Goal: Task Accomplishment & Management: Complete application form

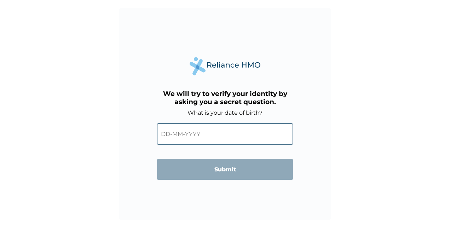
drag, startPoint x: 163, startPoint y: 135, endPoint x: 217, endPoint y: 146, distance: 55.2
click at [164, 137] on input "text" at bounding box center [225, 134] width 136 height 22
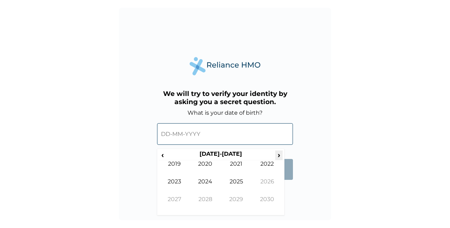
click at [277, 153] on span "›" at bounding box center [279, 154] width 8 height 9
click at [160, 153] on span "‹" at bounding box center [162, 154] width 7 height 9
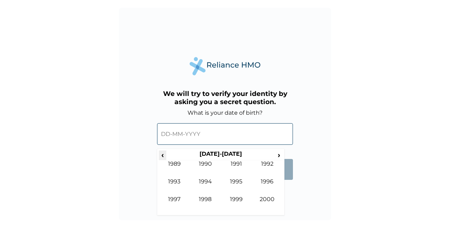
click at [160, 153] on span "‹" at bounding box center [162, 154] width 7 height 9
click at [277, 152] on span "›" at bounding box center [279, 154] width 8 height 9
click at [267, 180] on td "1976" at bounding box center [267, 187] width 31 height 18
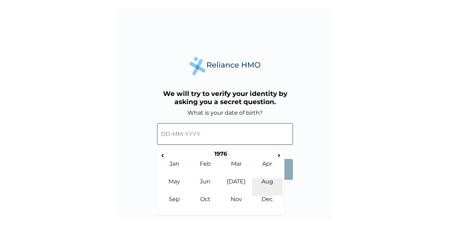
click at [268, 180] on td "Aug" at bounding box center [267, 187] width 31 height 18
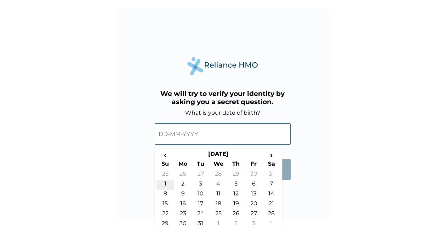
click at [166, 184] on td "1" at bounding box center [165, 185] width 18 height 10
type input "01-08-1976"
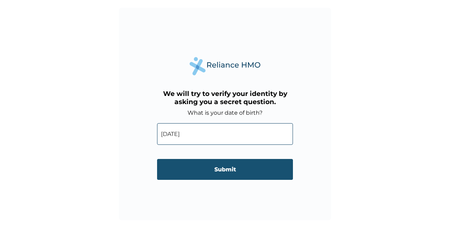
click at [207, 170] on input "Submit" at bounding box center [225, 169] width 136 height 21
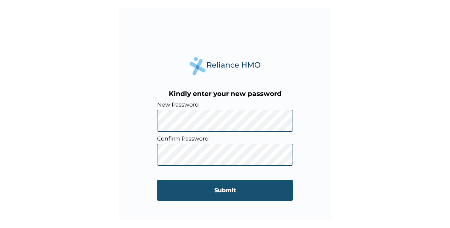
click at [233, 191] on input "Submit" at bounding box center [225, 190] width 136 height 21
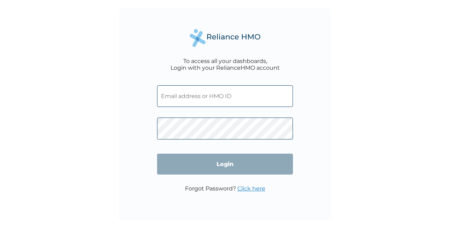
click at [224, 97] on input "text" at bounding box center [225, 96] width 136 height 22
type input "lgs.baitalegbe@cma-cgm.com"
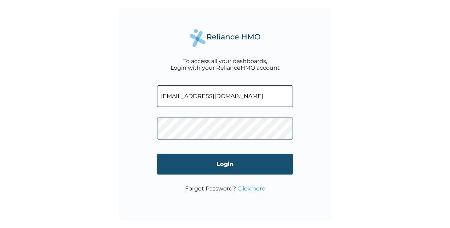
click at [232, 165] on input "Login" at bounding box center [225, 163] width 136 height 21
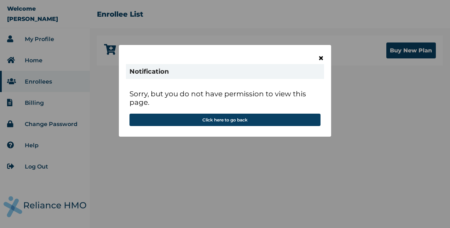
click at [322, 55] on span "×" at bounding box center [321, 58] width 6 height 12
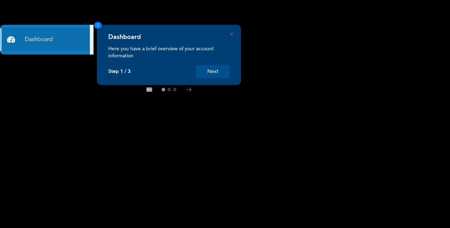
click at [219, 71] on button "Next" at bounding box center [213, 71] width 34 height 13
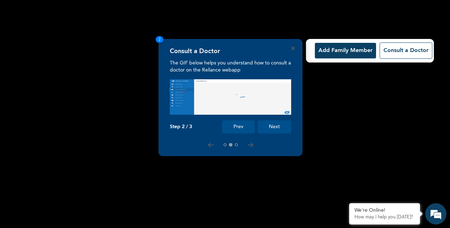
click at [277, 123] on button "Next" at bounding box center [274, 126] width 34 height 13
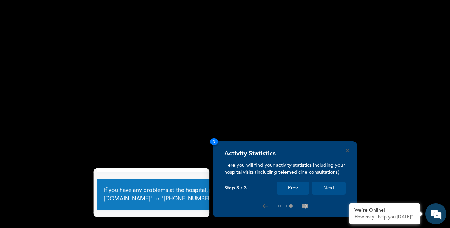
scroll to position [46, 0]
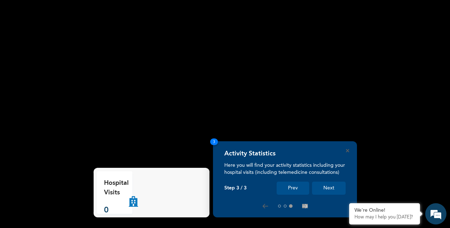
click at [329, 186] on button "Next" at bounding box center [329, 187] width 34 height 13
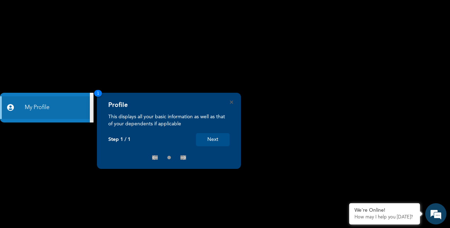
click at [210, 137] on button "Next" at bounding box center [213, 139] width 34 height 13
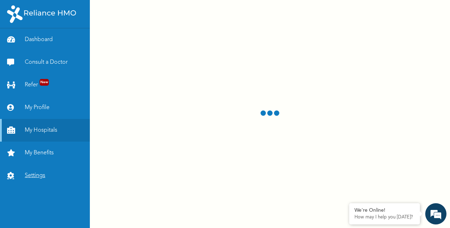
click at [37, 173] on link "Settings" at bounding box center [45, 175] width 90 height 23
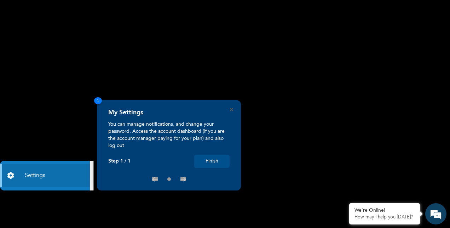
click at [214, 160] on button "Finish" at bounding box center [211, 161] width 35 height 13
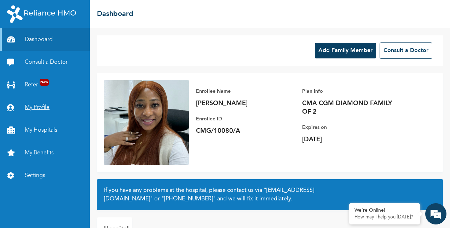
click at [44, 106] on link "My Profile" at bounding box center [45, 107] width 90 height 23
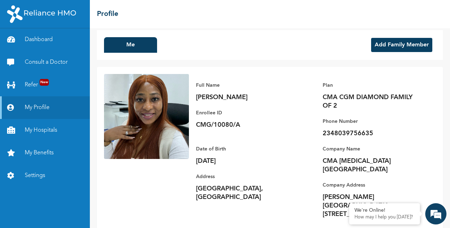
scroll to position [7, 0]
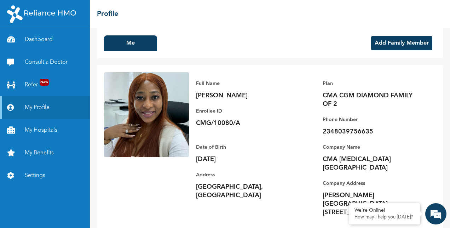
click at [389, 41] on button "Add Family Member" at bounding box center [401, 43] width 61 height 14
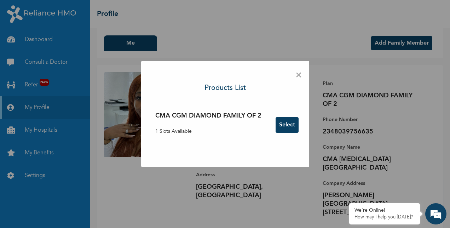
click at [294, 127] on button "Select" at bounding box center [287, 125] width 23 height 16
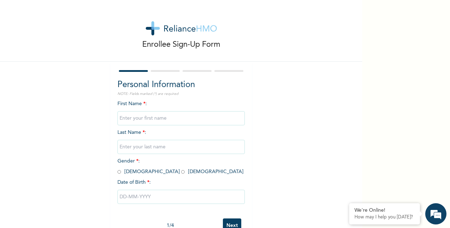
click at [150, 119] on input "text" at bounding box center [180, 118] width 127 height 14
type input "Eseosa"
click at [131, 147] on input "text" at bounding box center [180, 147] width 127 height 14
type input "AITALEGBE"
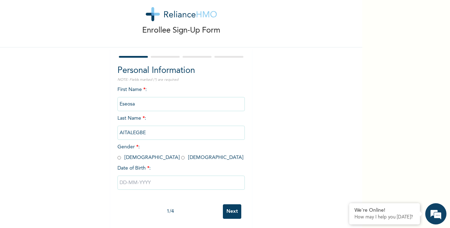
scroll to position [22, 0]
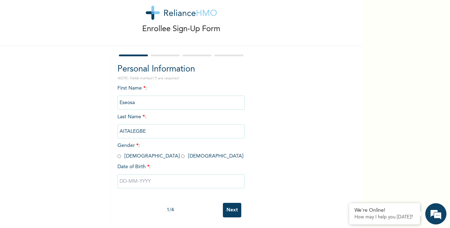
click at [117, 153] on input "radio" at bounding box center [119, 156] width 4 height 7
radio input "true"
click at [120, 176] on input "text" at bounding box center [180, 181] width 127 height 14
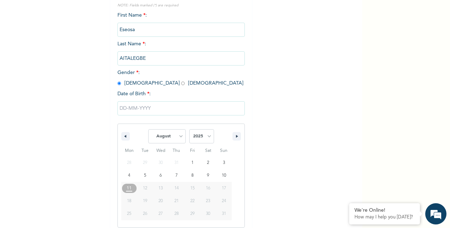
scroll to position [94, 0]
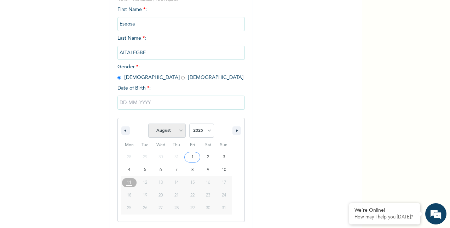
click at [180, 132] on select "January February March April May June July August September October November De…" at bounding box center [166, 130] width 37 height 14
select select "1"
click at [148, 124] on select "January February March April May June July August September October November De…" at bounding box center [166, 130] width 37 height 14
click at [206, 131] on select "2025 2024 2023 2022 2021 2020 2019 2018 2017 2016 2015 2014 2013 2012 2011 2010…" at bounding box center [201, 130] width 25 height 14
select select "1959"
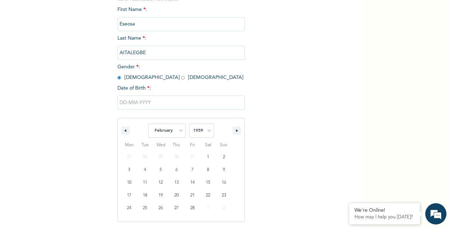
click at [189, 124] on select "2025 2024 2023 2022 2021 2020 2019 2018 2017 2016 2015 2014 2013 2012 2011 2010…" at bounding box center [201, 130] width 25 height 14
type input "[DATE]"
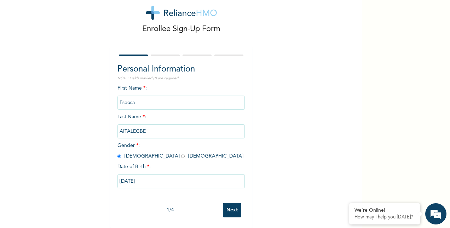
click at [233, 204] on input "Next" at bounding box center [232, 210] width 18 height 15
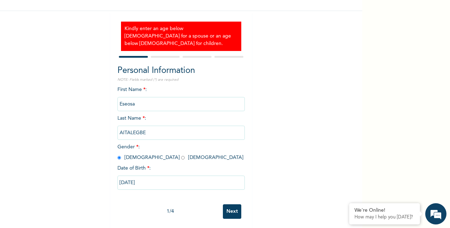
scroll to position [51, 0]
click at [227, 204] on input "Next" at bounding box center [232, 211] width 18 height 15
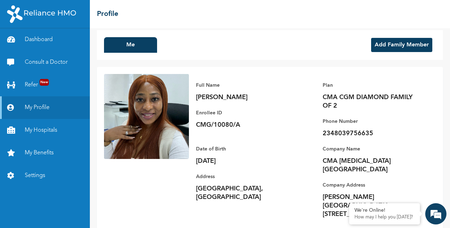
scroll to position [7, 0]
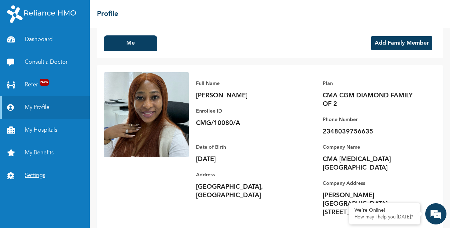
click at [36, 175] on link "Settings" at bounding box center [45, 175] width 90 height 23
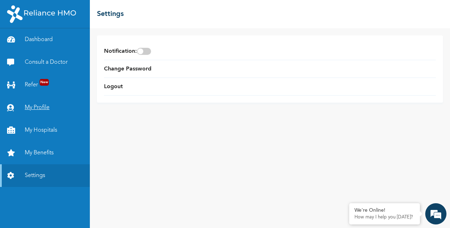
click at [47, 108] on link "My Profile" at bounding box center [45, 107] width 90 height 23
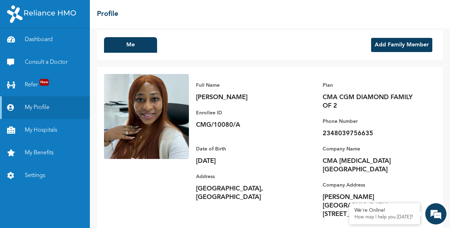
scroll to position [7, 0]
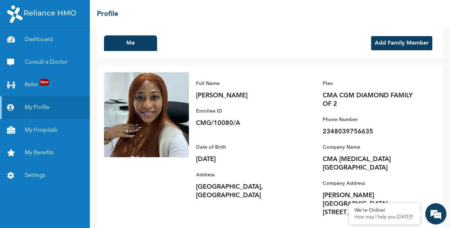
click at [388, 44] on button "Add Family Member" at bounding box center [401, 43] width 61 height 14
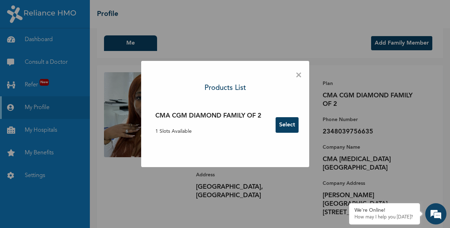
click at [282, 124] on button "Select" at bounding box center [287, 125] width 23 height 16
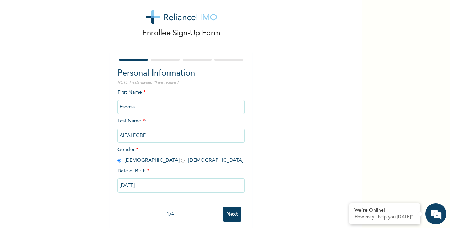
scroll to position [22, 0]
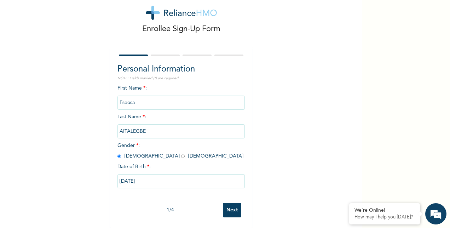
click at [144, 174] on input "[DATE]" at bounding box center [180, 181] width 127 height 14
select select "1"
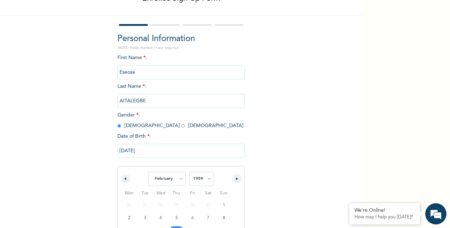
scroll to position [94, 0]
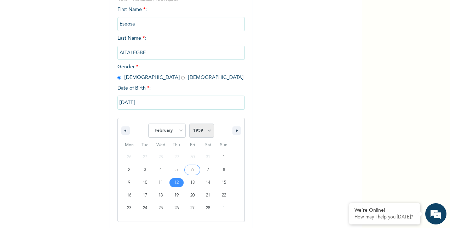
click at [207, 132] on select "2025 2024 2023 2022 2021 2020 2019 2018 2017 2016 2015 2014 2013 2012 2011 2010…" at bounding box center [201, 130] width 25 height 14
click at [189, 124] on select "2025 2024 2023 2022 2021 2020 2019 2018 2017 2016 2015 2014 2013 2012 2011 2010…" at bounding box center [201, 130] width 25 height 14
click at [207, 130] on select "2025 2024 2023 2022 2021 2020 2019 2018 2017 2016 2015 2014 2013 2012 2011 2010…" at bounding box center [201, 130] width 25 height 14
select select "1964"
click at [189, 124] on select "2025 2024 2023 2022 2021 2020 2019 2018 2017 2016 2015 2014 2013 2012 2011 2010…" at bounding box center [201, 130] width 25 height 14
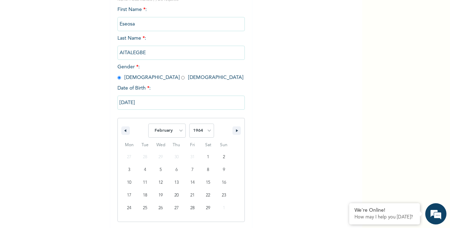
scroll to position [130, 0]
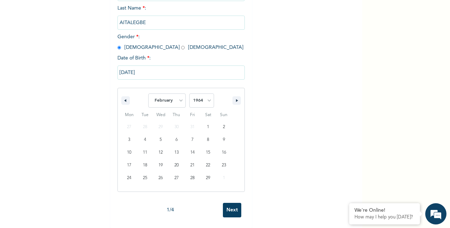
click at [231, 205] on input "Next" at bounding box center [232, 210] width 18 height 15
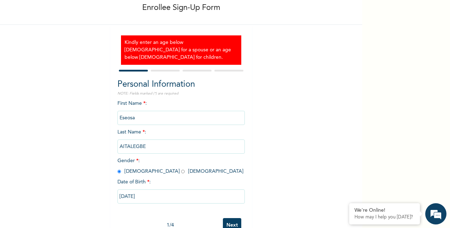
scroll to position [51, 0]
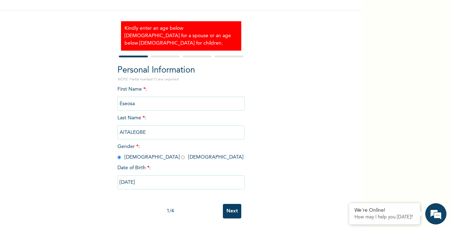
click at [134, 176] on input "02/12/1959" at bounding box center [180, 182] width 127 height 14
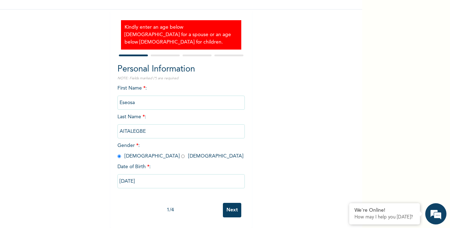
select select "1"
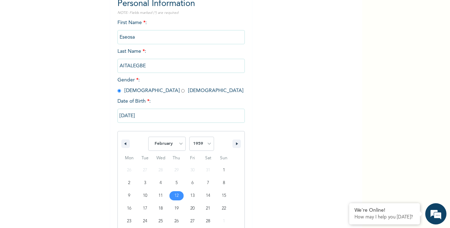
scroll to position [123, 0]
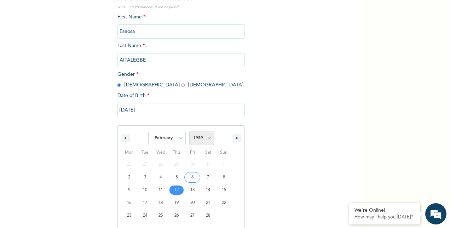
click at [206, 131] on select "2025 2024 2023 2022 2021 2020 2019 2018 2017 2016 2015 2014 2013 2012 2011 2010…" at bounding box center [201, 138] width 25 height 14
select select "1964"
click at [189, 131] on select "2025 2024 2023 2022 2021 2020 2019 2018 2017 2016 2015 2014 2013 2012 2011 2010…" at bounding box center [201, 138] width 25 height 14
type input "02/12/1964"
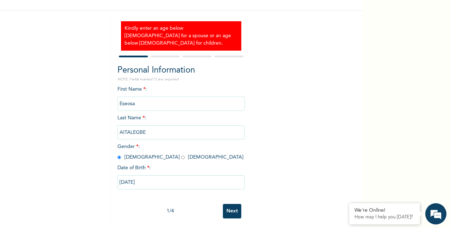
click at [231, 204] on input "Next" at bounding box center [232, 211] width 18 height 15
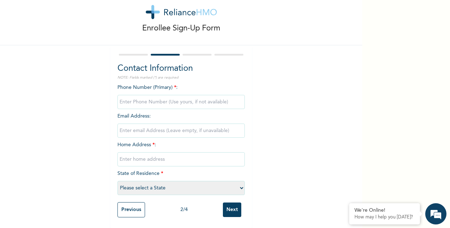
click at [133, 96] on input "phone" at bounding box center [180, 102] width 127 height 14
type input "08023093728"
click at [156, 126] on input "email" at bounding box center [180, 130] width 127 height 14
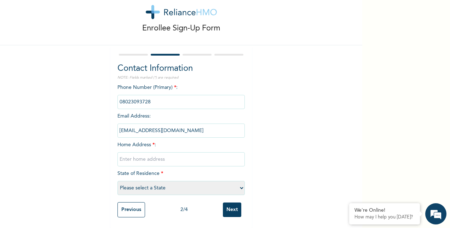
type input "bennyedes@yahoo.com"
click at [138, 153] on input "text" at bounding box center [180, 159] width 127 height 14
type input "Stranton gate terraces"
click at [218, 181] on select "Please select a State Abia Abuja (FCT) Adamawa Akwa Ibom Anambra Bauchi Bayelsa…" at bounding box center [180, 188] width 127 height 14
select select "25"
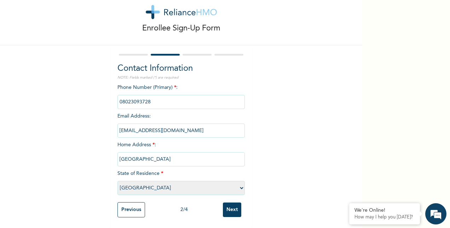
click at [117, 181] on select "Please select a State Abia Abuja (FCT) Adamawa Akwa Ibom Anambra Bauchi Bayelsa…" at bounding box center [180, 188] width 127 height 14
click at [228, 204] on input "Next" at bounding box center [232, 209] width 18 height 15
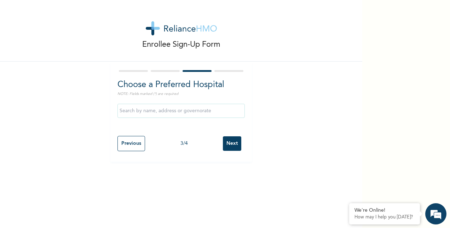
scroll to position [0, 0]
click at [177, 110] on input "text" at bounding box center [180, 111] width 127 height 14
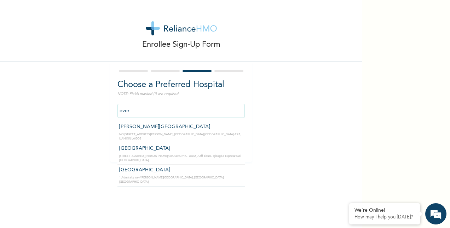
type input "[GEOGRAPHIC_DATA]"
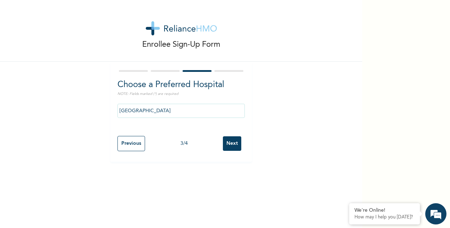
click at [234, 143] on input "Next" at bounding box center [232, 143] width 18 height 15
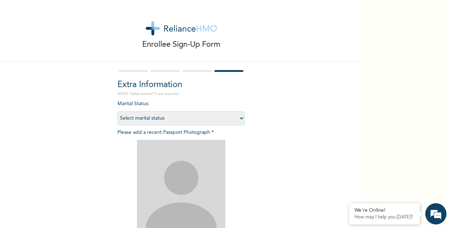
click at [208, 116] on select "Select marital status Single Married Divorced Widow/Widower" at bounding box center [180, 118] width 127 height 14
select select "2"
click at [117, 111] on select "Select marital status Single Married Divorced Widow/Widower" at bounding box center [180, 118] width 127 height 14
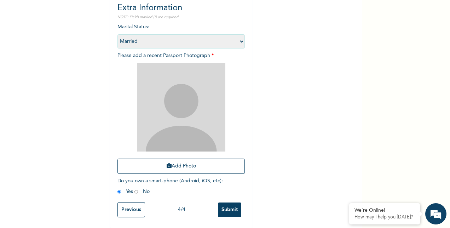
scroll to position [83, 0]
click at [224, 202] on input "Submit" at bounding box center [229, 209] width 23 height 15
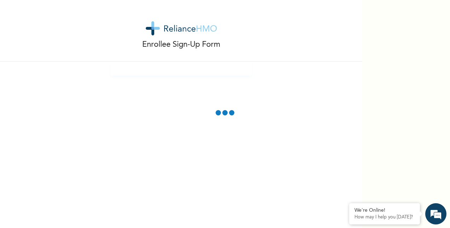
scroll to position [0, 0]
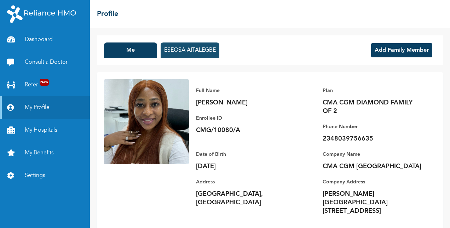
click at [184, 50] on button "ESEOSA AITALEGBE" at bounding box center [190, 50] width 59 height 16
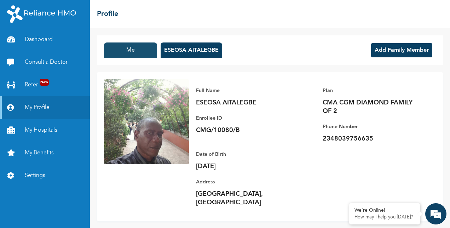
click at [131, 53] on button "Me" at bounding box center [130, 50] width 53 height 16
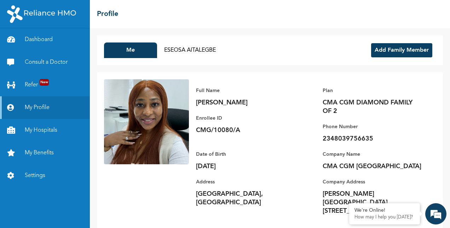
scroll to position [7, 0]
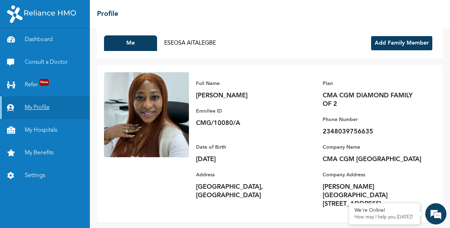
click at [46, 108] on link "My Profile" at bounding box center [45, 107] width 90 height 23
click at [35, 175] on link "Settings" at bounding box center [45, 175] width 90 height 23
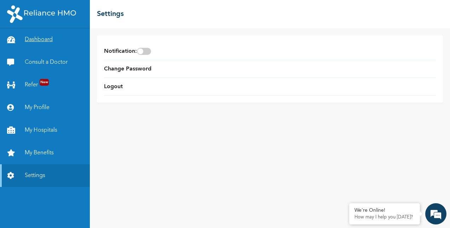
click at [35, 37] on link "Dashboard" at bounding box center [45, 39] width 90 height 23
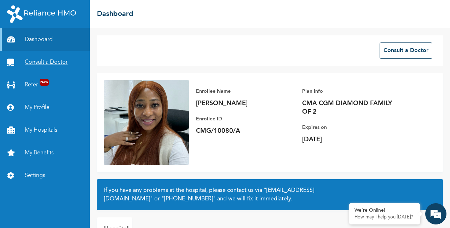
click at [47, 61] on link "Consult a Doctor" at bounding box center [45, 62] width 90 height 23
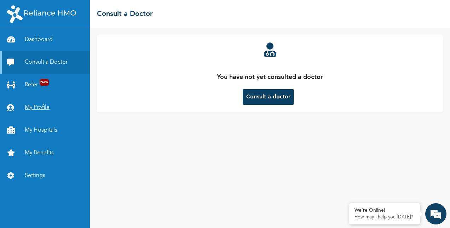
click at [35, 104] on link "My Profile" at bounding box center [45, 107] width 90 height 23
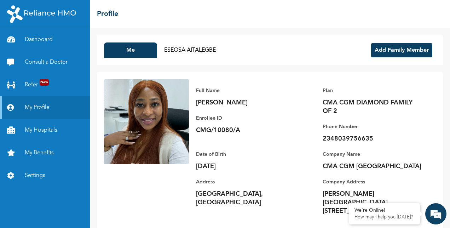
scroll to position [7, 0]
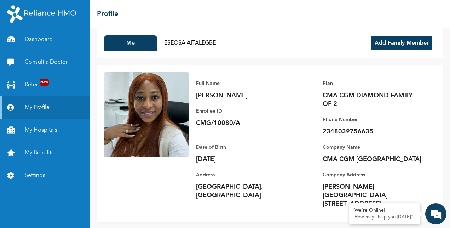
click at [35, 128] on link "My Hospitals" at bounding box center [45, 130] width 90 height 23
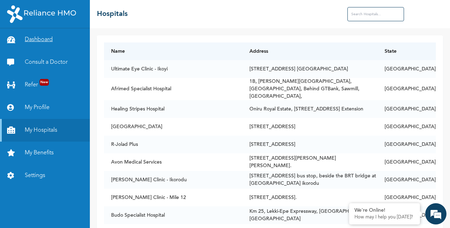
click at [37, 39] on link "Dashboard" at bounding box center [45, 39] width 90 height 23
